Goal: Register for event/course

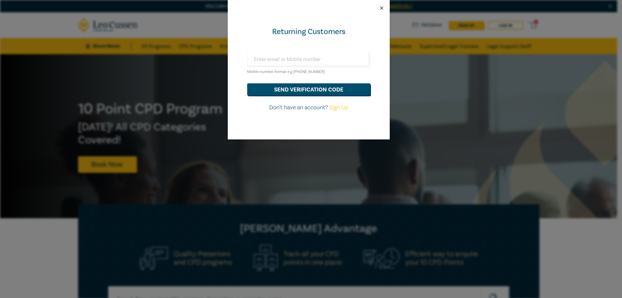
click at [383, 6] on button "Close" at bounding box center [382, 8] width 6 height 6
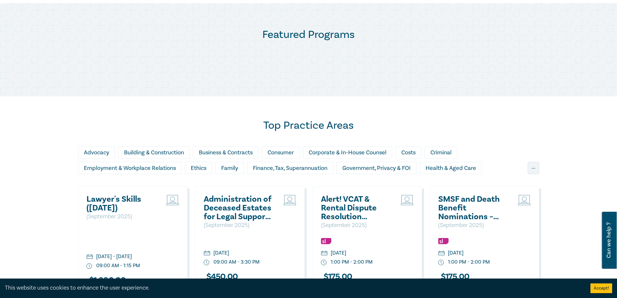
scroll to position [421, 0]
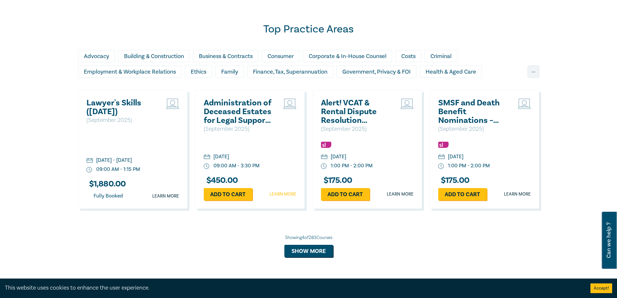
click at [279, 192] on link "Learn more" at bounding box center [282, 194] width 27 height 6
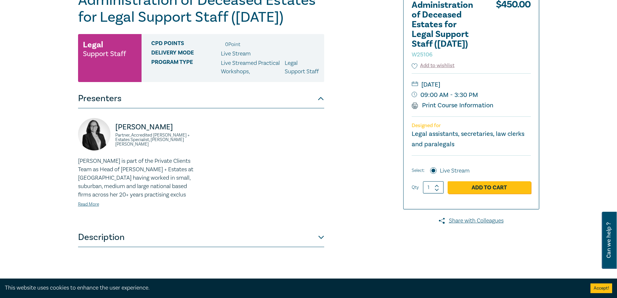
scroll to position [97, 0]
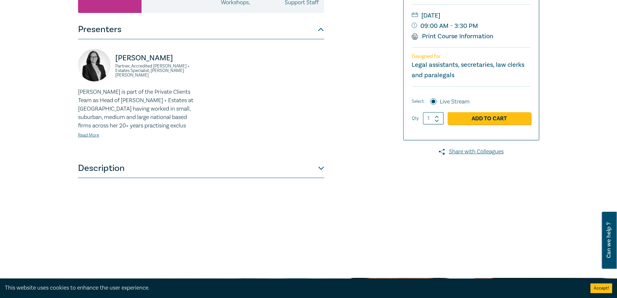
click at [206, 178] on button "Description" at bounding box center [201, 167] width 246 height 19
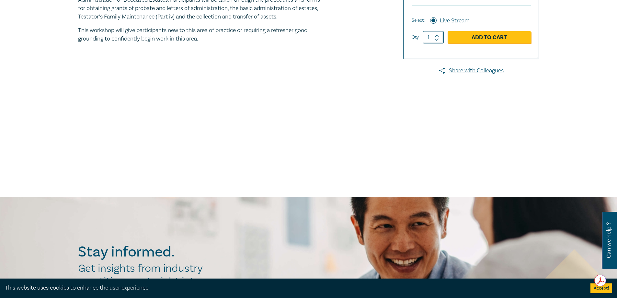
scroll to position [259, 0]
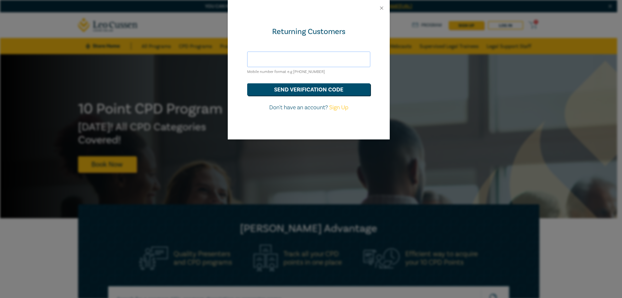
click at [338, 59] on input "text" at bounding box center [308, 59] width 123 height 16
type input "[EMAIL_ADDRESS][DOMAIN_NAME]"
click at [340, 91] on button "send verification code" at bounding box center [308, 89] width 123 height 12
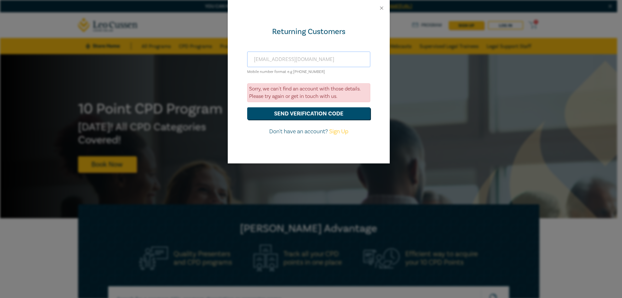
click at [275, 60] on input "[EMAIL_ADDRESS][DOMAIN_NAME]" at bounding box center [308, 59] width 123 height 16
click at [381, 9] on button "Close" at bounding box center [382, 8] width 6 height 6
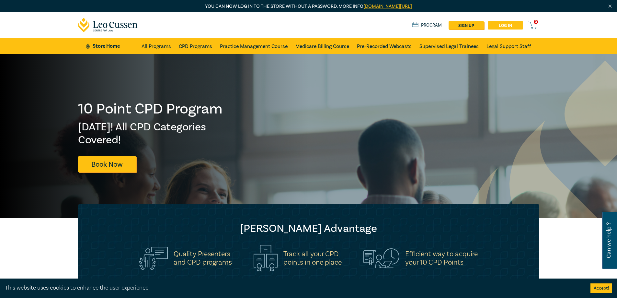
click at [505, 25] on link "Log in" at bounding box center [505, 25] width 35 height 8
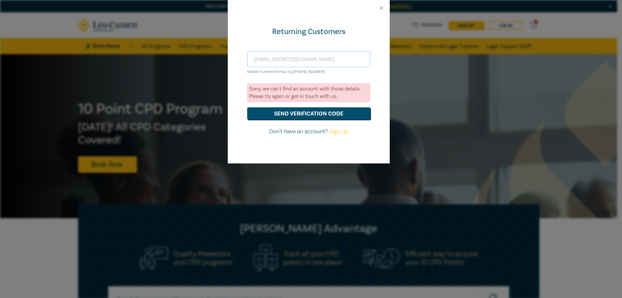
click at [322, 56] on input "[EMAIL_ADDRESS][DOMAIN_NAME]" at bounding box center [308, 59] width 123 height 16
click at [383, 6] on button "Close" at bounding box center [382, 8] width 6 height 6
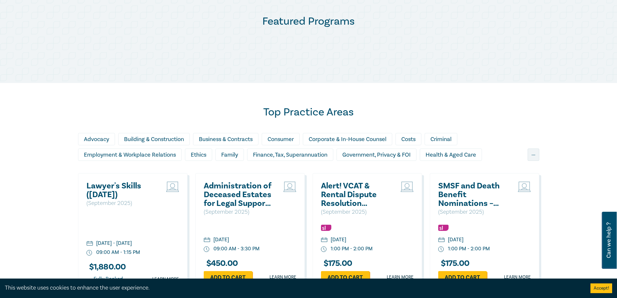
scroll to position [532, 0]
